Goal: Task Accomplishment & Management: Complete application form

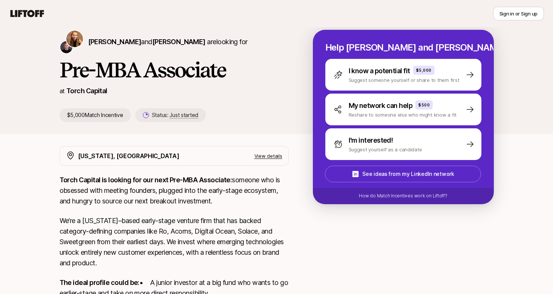
scroll to position [28, 0]
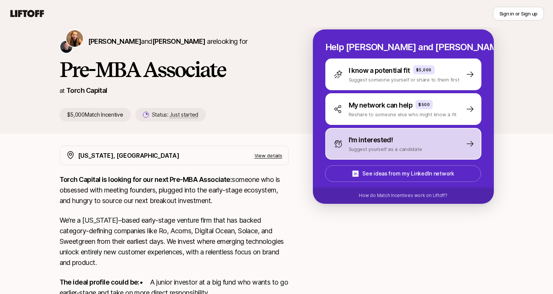
click at [346, 143] on div "I'm interested! Suggest yourself as a candidate" at bounding box center [378, 144] width 89 height 18
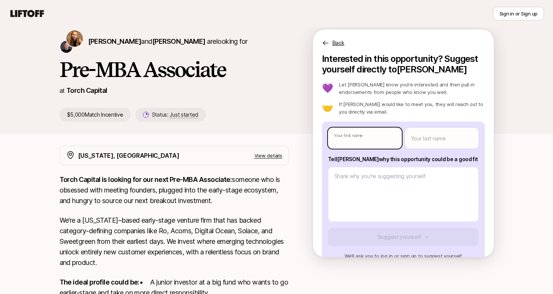
type textarea "x"
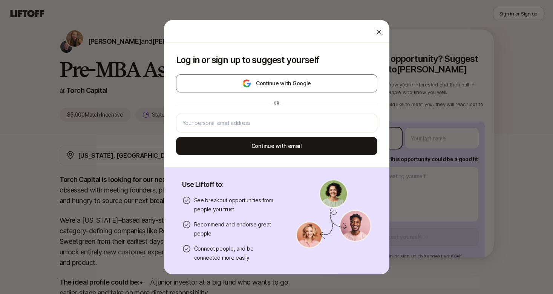
click at [357, 143] on body "New to Liftoff? See how it works Sign in or Sign up Sign in or Sign up Katie Re…" at bounding box center [276, 119] width 553 height 294
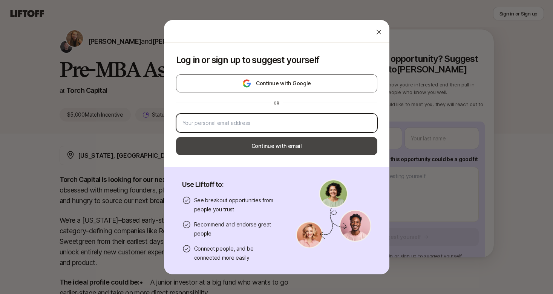
type input "gunes@uchicago.edu"
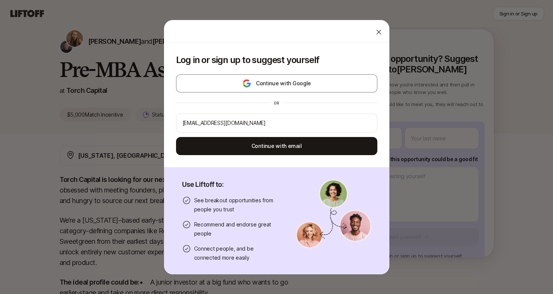
click at [371, 38] on div at bounding box center [276, 31] width 225 height 23
click at [376, 33] on icon at bounding box center [379, 32] width 8 height 8
click at [382, 137] on body "New to Liftoff? See how it works Sign in or Sign up Sign in or Sign up Katie Re…" at bounding box center [276, 119] width 553 height 294
click at [435, 142] on div "Log in or sign up to suggest yourself Continue with Google or Continue with ema…" at bounding box center [276, 147] width 553 height 255
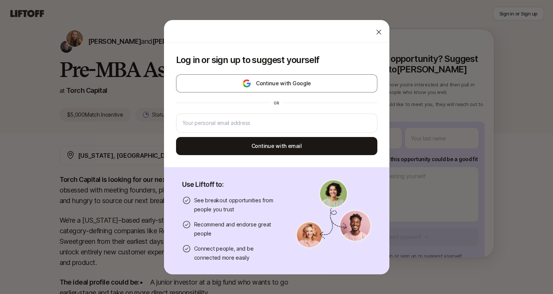
click at [382, 37] on div at bounding box center [378, 32] width 15 height 15
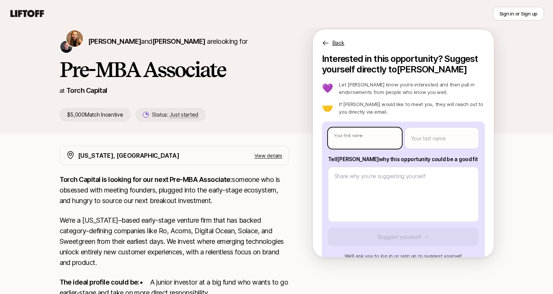
click at [374, 142] on body "New to Liftoff? See how it works Sign in or Sign up Sign in or Sign up Katie Re…" at bounding box center [276, 119] width 553 height 294
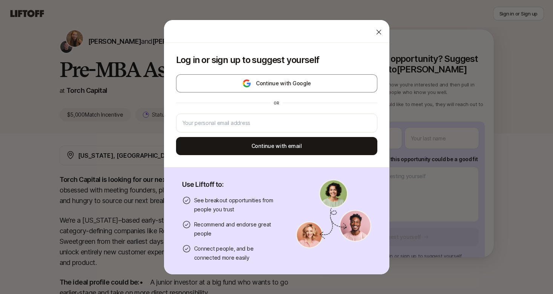
click at [444, 118] on div "Log in or sign up to suggest yourself Continue with Google or Continue with ema…" at bounding box center [276, 147] width 553 height 255
click at [383, 31] on div at bounding box center [378, 32] width 15 height 15
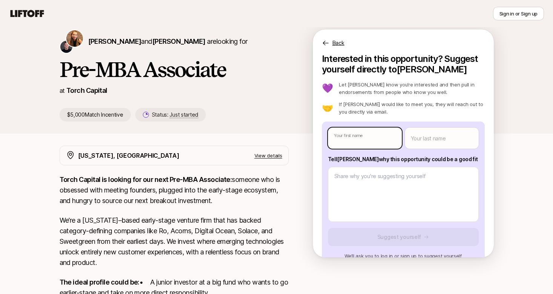
type textarea "x"
click at [357, 133] on body "New to Liftoff? See how it works Sign in or Sign up Sign in or Sign up Katie Re…" at bounding box center [276, 119] width 553 height 294
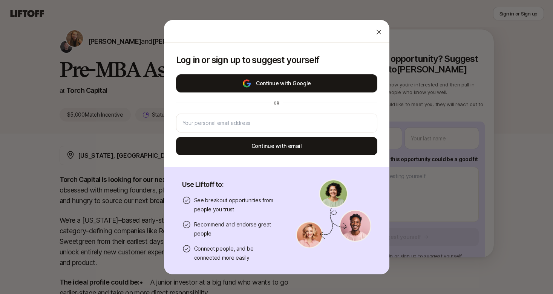
click at [293, 76] on button "Continue with Google" at bounding box center [276, 83] width 201 height 18
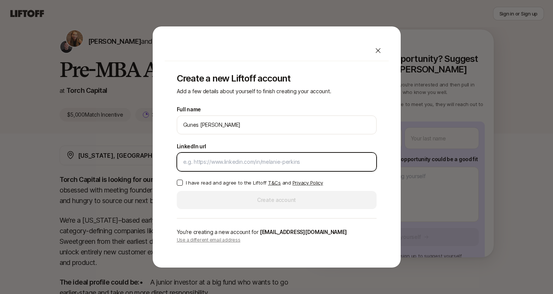
paste input "https://www.linkedin.com/in/gunes-m-654751130/"
type input "https://www.linkedin.com/in/gunes-m-654751130/"
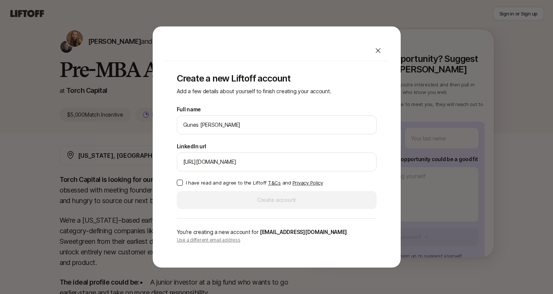
click at [216, 179] on p "I have read and agree to the Liftoff T&Cs and Privacy Policy" at bounding box center [254, 183] width 137 height 8
click at [183, 179] on button "I have read and agree to the Liftoff T&Cs and Privacy Policy" at bounding box center [180, 182] width 6 height 6
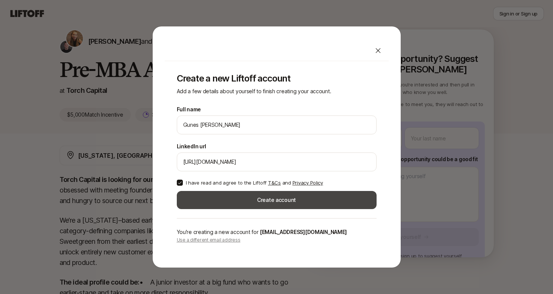
click at [231, 195] on button "Create account" at bounding box center [277, 200] width 200 height 18
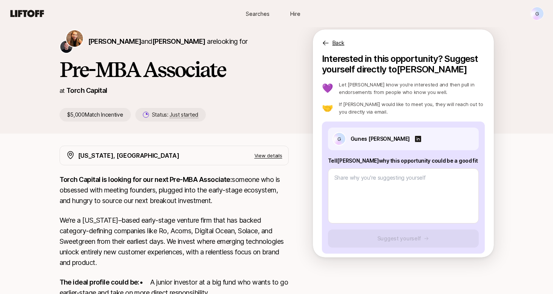
drag, startPoint x: 454, startPoint y: 161, endPoint x: 327, endPoint y: 159, distance: 127.1
click at [327, 159] on div "G Gunes Menghwar Tell Katie why this opportunity could be a good fit Suggest yo…" at bounding box center [403, 187] width 163 height 132
copy p "Tell Katie why this opportunity could be a good fit"
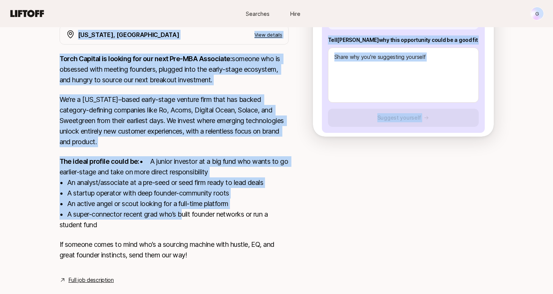
scroll to position [151, 0]
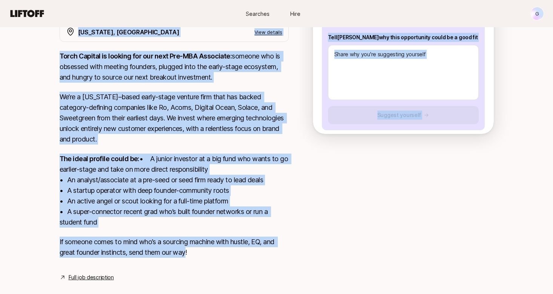
drag, startPoint x: 55, startPoint y: 63, endPoint x: 189, endPoint y: 258, distance: 236.4
click at [189, 258] on div "Katie Reiner and Christopher Harper are looking for Pre-MBA Associate at Torch …" at bounding box center [276, 97] width 553 height 406
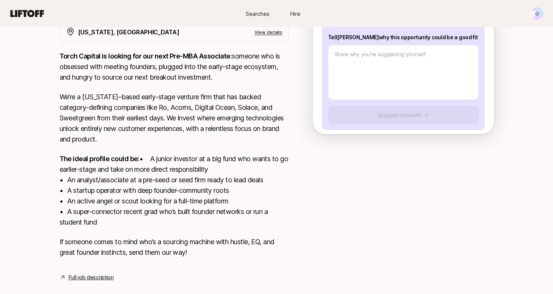
click at [197, 257] on p "If someone comes to mind who’s a sourcing machine with hustle, EQ, and great fo…" at bounding box center [174, 246] width 229 height 21
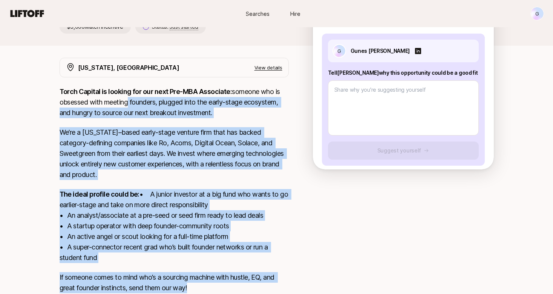
scroll to position [115, 0]
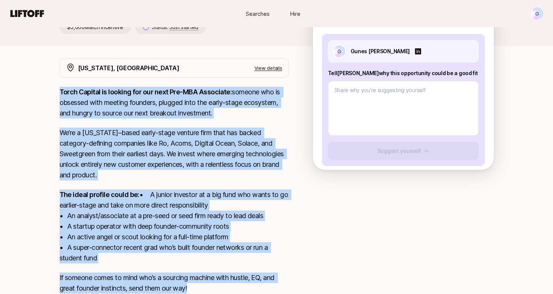
drag, startPoint x: 199, startPoint y: 267, endPoint x: 59, endPoint y: 87, distance: 228.4
click at [59, 87] on div "New York, NY View details Torch Capital is looking for our next Pre-MBA Associa…" at bounding box center [277, 187] width 452 height 259
copy div "Torch Capital is looking for our next Pre-MBA Associate: someone who is obsesse…"
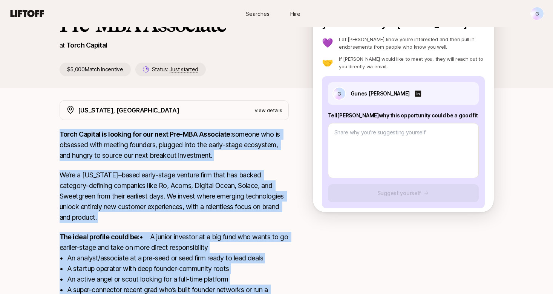
drag, startPoint x: 455, startPoint y: 115, endPoint x: 328, endPoint y: 113, distance: 126.7
click at [328, 113] on p "Tell Katie why this opportunity could be a good fit" at bounding box center [403, 115] width 151 height 9
copy p "Tell Katie why this opportunity could be a good fit"
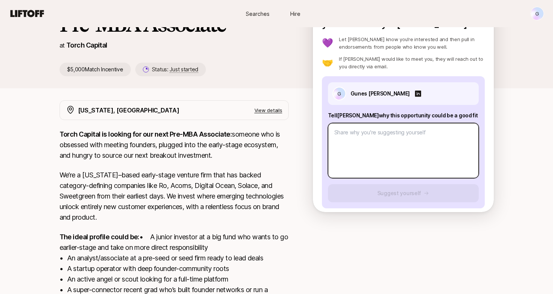
click at [351, 168] on textarea at bounding box center [403, 150] width 151 height 55
paste textarea "As a Master of Public Policy student at the University of Chicago with a strong…"
type textarea "x"
type textarea "As a Master of Public Policy student at the University of Chicago with a strong…"
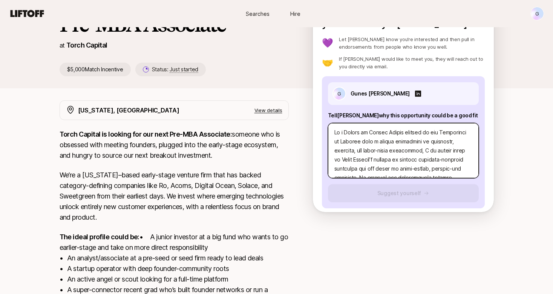
scroll to position [336, 0]
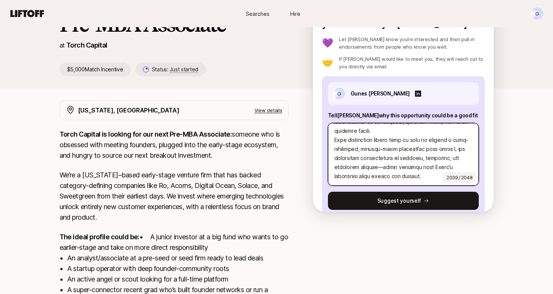
type textarea "x"
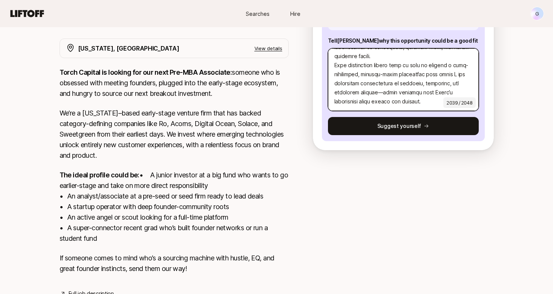
scroll to position [174, 0]
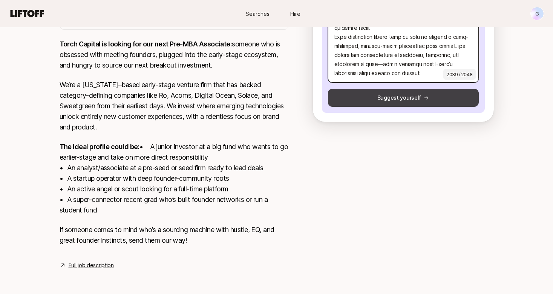
type textarea "As a Master of Public Policy student at the University of Chicago with a strong…"
click at [407, 90] on button "Suggest yourself" at bounding box center [403, 98] width 151 height 18
type textarea "x"
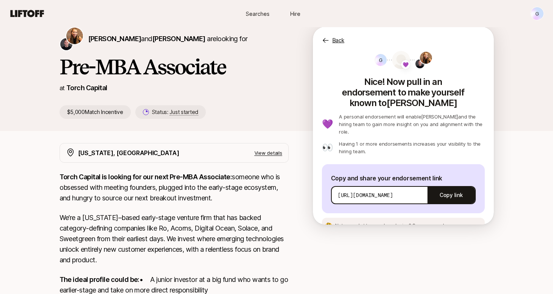
scroll to position [26, 0]
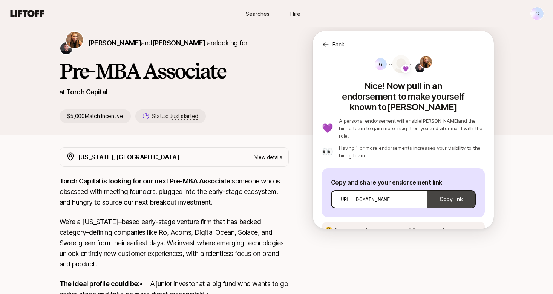
click at [456, 189] on button "Copy link" at bounding box center [451, 199] width 47 height 21
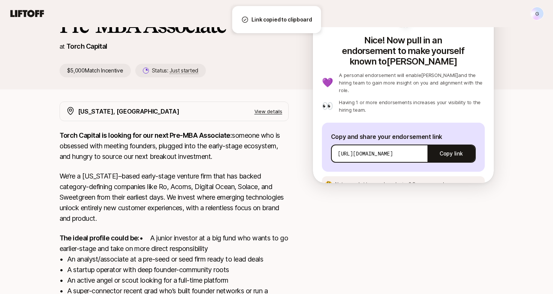
scroll to position [0, 0]
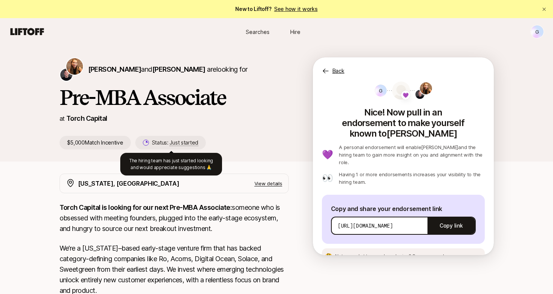
click at [180, 144] on span "Just started" at bounding box center [184, 142] width 29 height 7
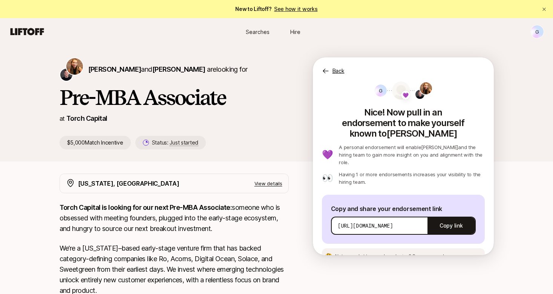
click at [185, 143] on span "Just started" at bounding box center [184, 142] width 29 height 7
click at [79, 66] on img at bounding box center [74, 66] width 17 height 17
click at [33, 35] on icon at bounding box center [27, 31] width 36 height 11
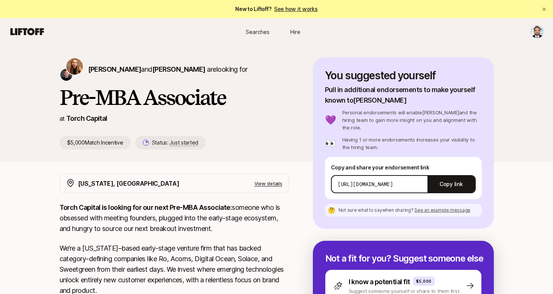
click at [256, 32] on span "Searches" at bounding box center [258, 32] width 24 height 8
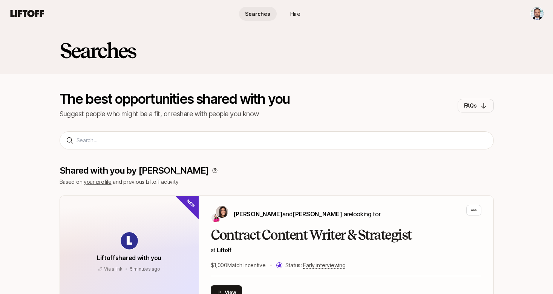
click at [295, 16] on span "Hire" at bounding box center [295, 14] width 10 height 8
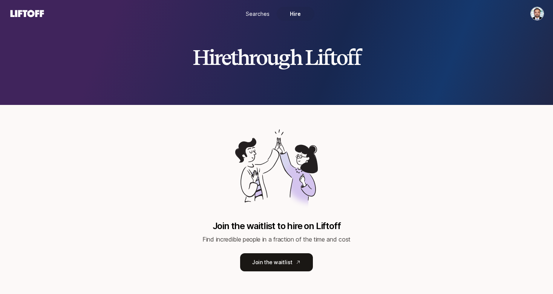
click at [265, 16] on span "Searches" at bounding box center [258, 14] width 24 height 8
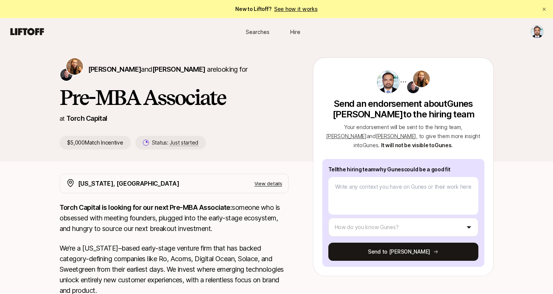
type textarea "x"
